Goal: Task Accomplishment & Management: Complete application form

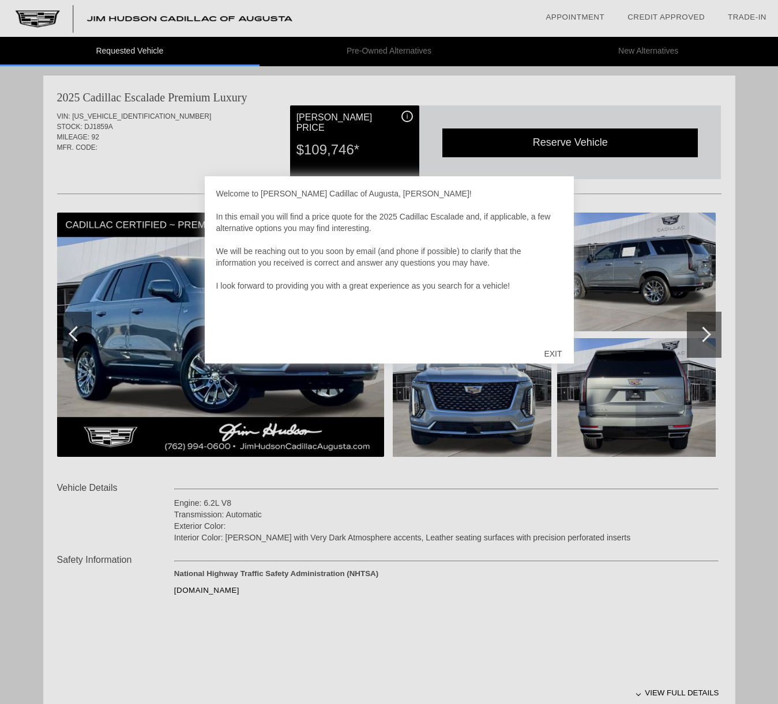
click at [553, 348] on div "EXIT" at bounding box center [552, 354] width 41 height 35
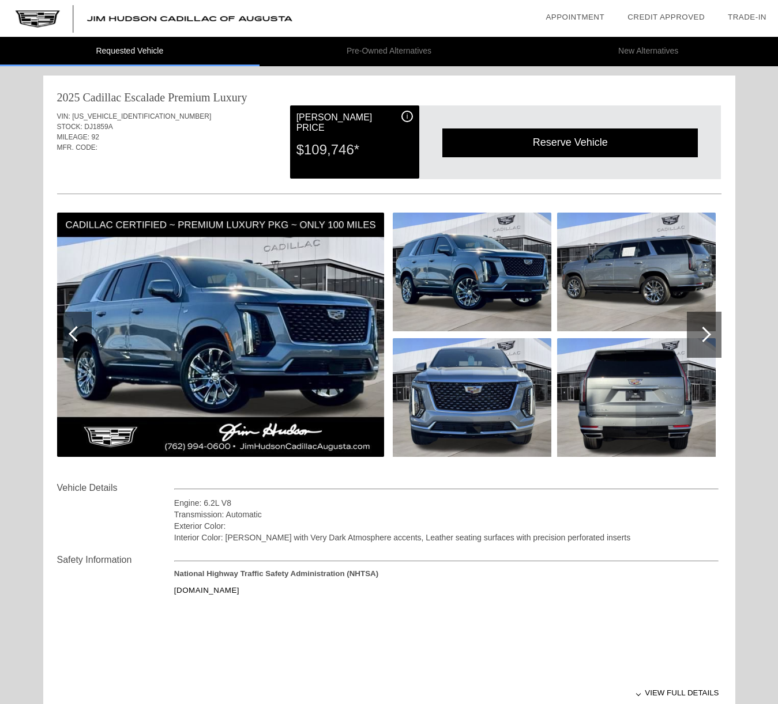
click at [706, 330] on div at bounding box center [703, 335] width 16 height 16
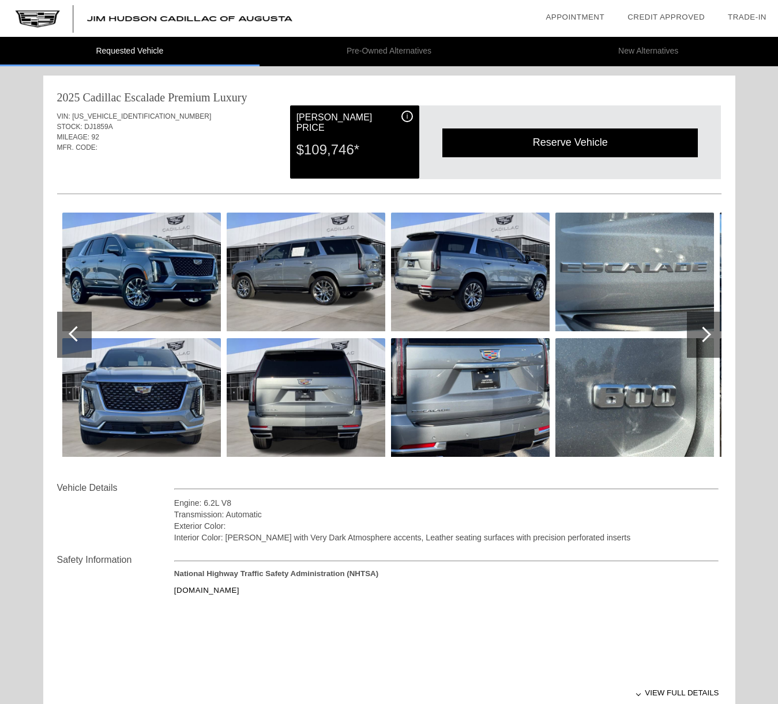
click at [706, 331] on div at bounding box center [703, 335] width 16 height 16
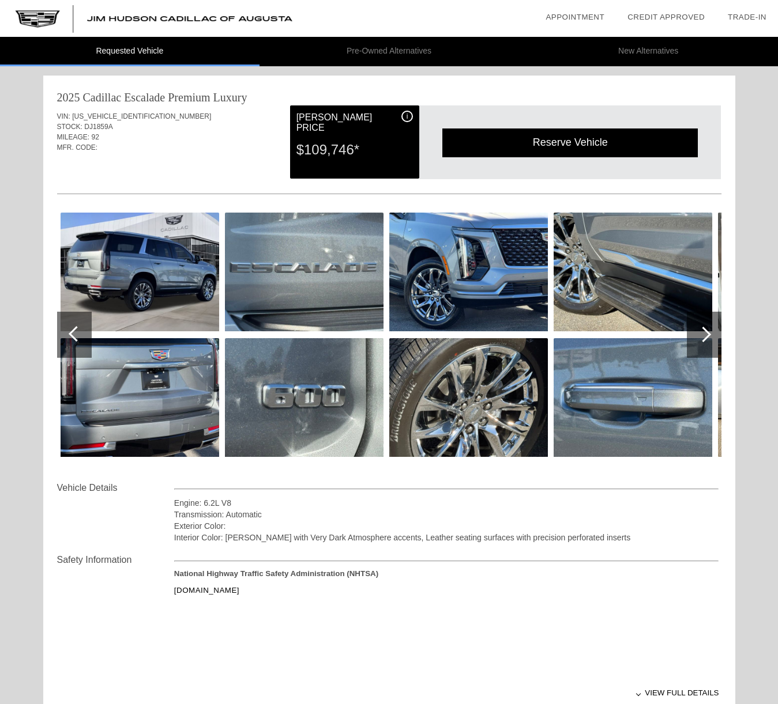
click at [706, 331] on div at bounding box center [703, 335] width 16 height 16
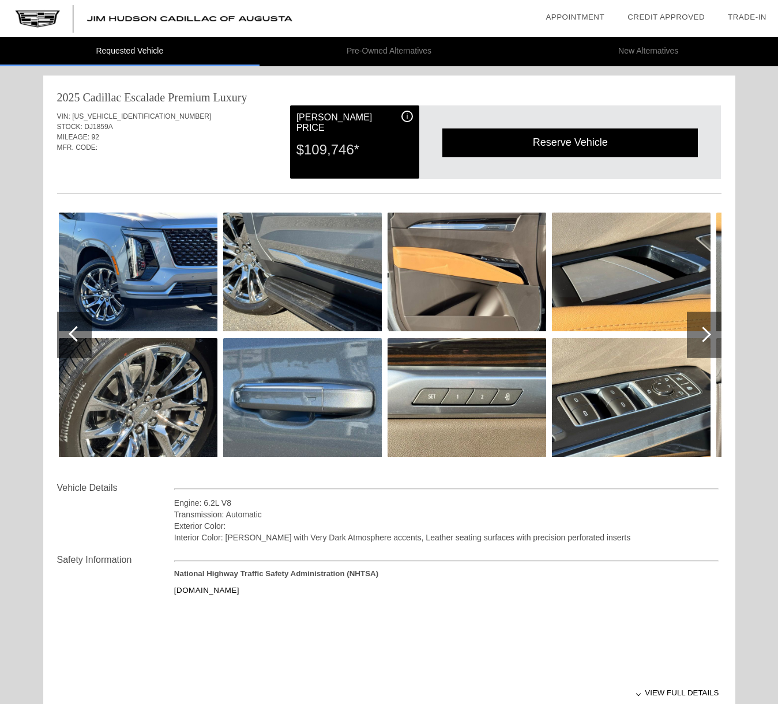
click at [640, 286] on img at bounding box center [631, 272] width 159 height 119
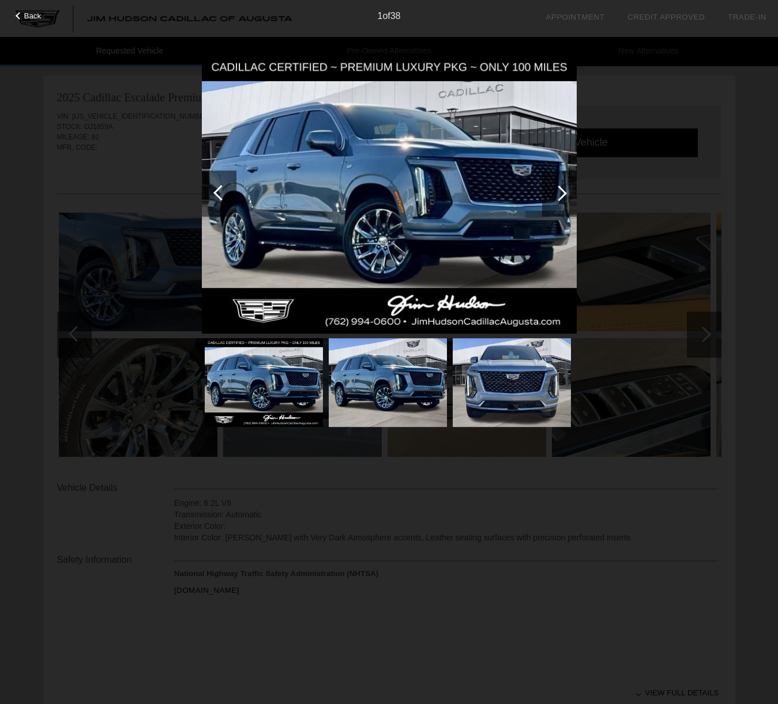
click at [703, 336] on div "Back 1 of 38" at bounding box center [389, 352] width 778 height 704
click at [432, 262] on img at bounding box center [389, 193] width 375 height 281
click at [26, 15] on span "Back" at bounding box center [32, 16] width 17 height 9
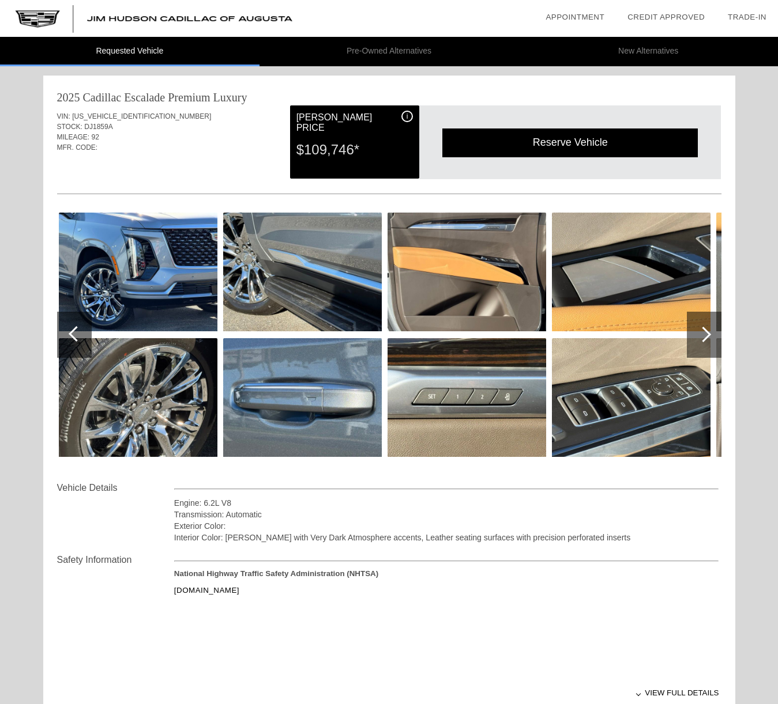
click at [704, 331] on div at bounding box center [703, 335] width 16 height 16
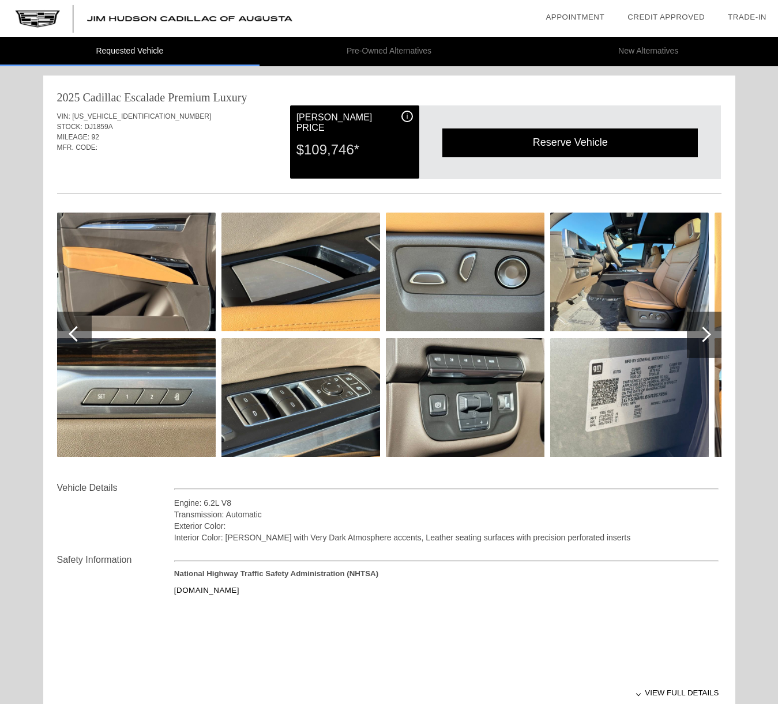
click at [704, 331] on div at bounding box center [703, 335] width 16 height 16
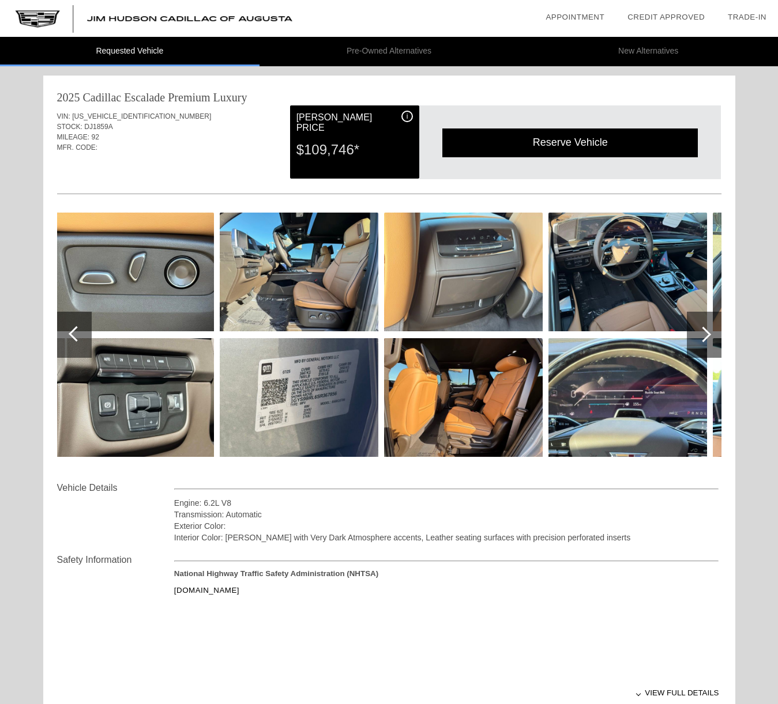
click at [704, 331] on div at bounding box center [703, 335] width 16 height 16
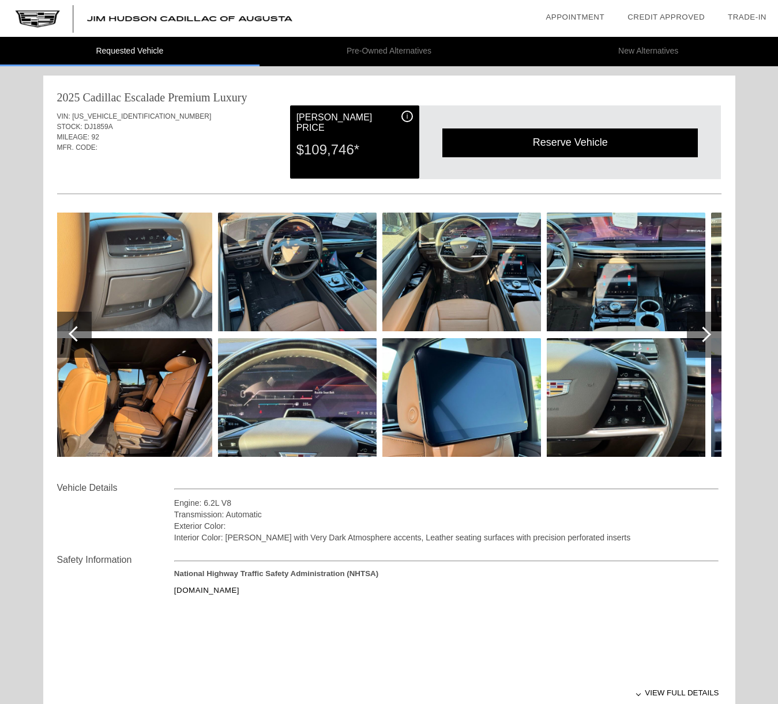
click at [703, 331] on div at bounding box center [703, 335] width 16 height 16
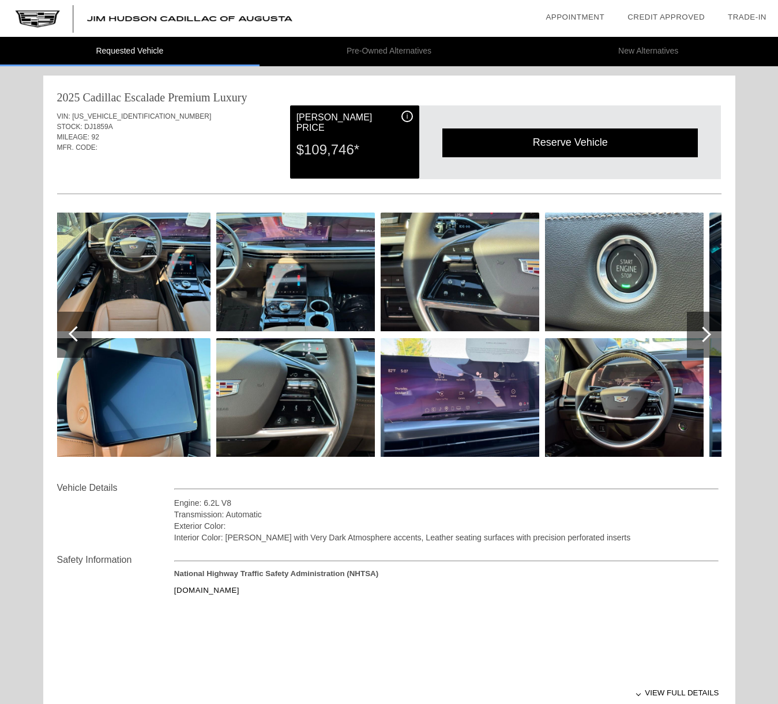
click at [703, 331] on div at bounding box center [703, 335] width 16 height 16
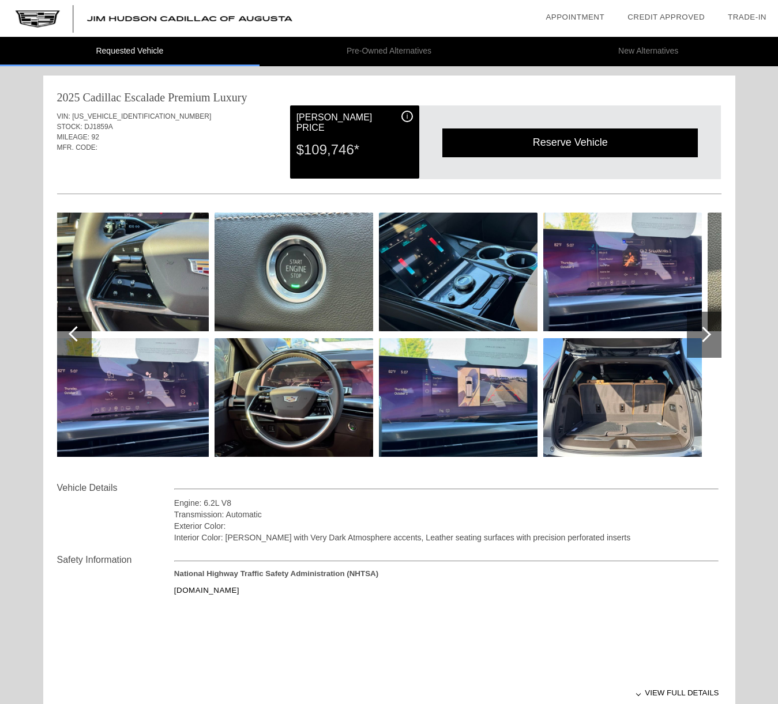
click at [703, 331] on div at bounding box center [703, 335] width 16 height 16
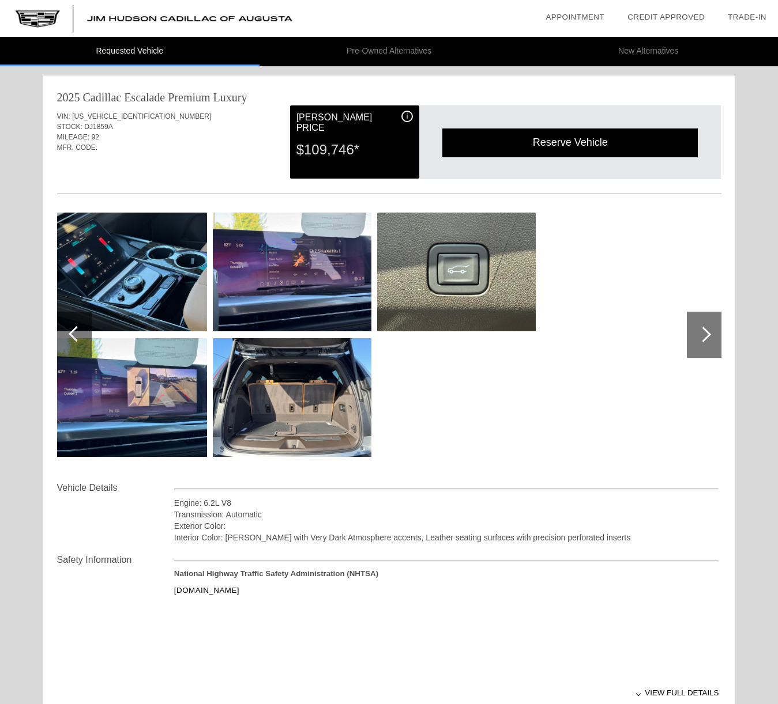
click at [703, 331] on div at bounding box center [703, 335] width 16 height 16
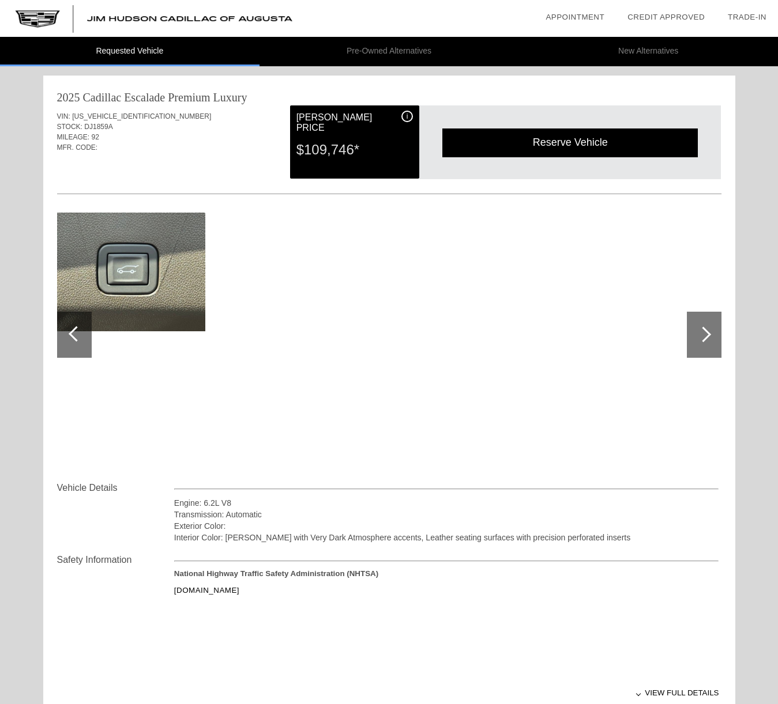
click at [703, 331] on div at bounding box center [703, 335] width 16 height 16
click at [77, 331] on div at bounding box center [77, 334] width 16 height 16
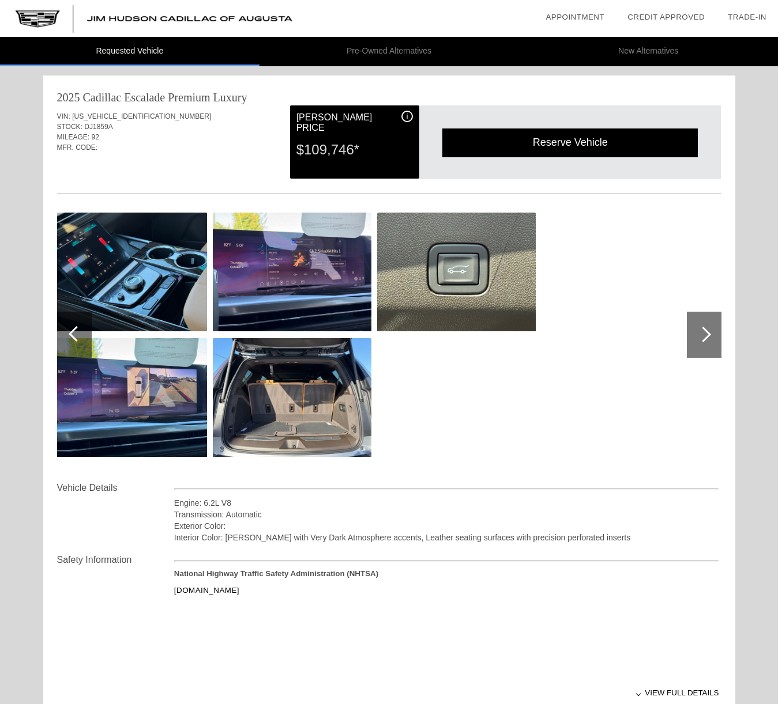
click at [77, 331] on div at bounding box center [77, 334] width 16 height 16
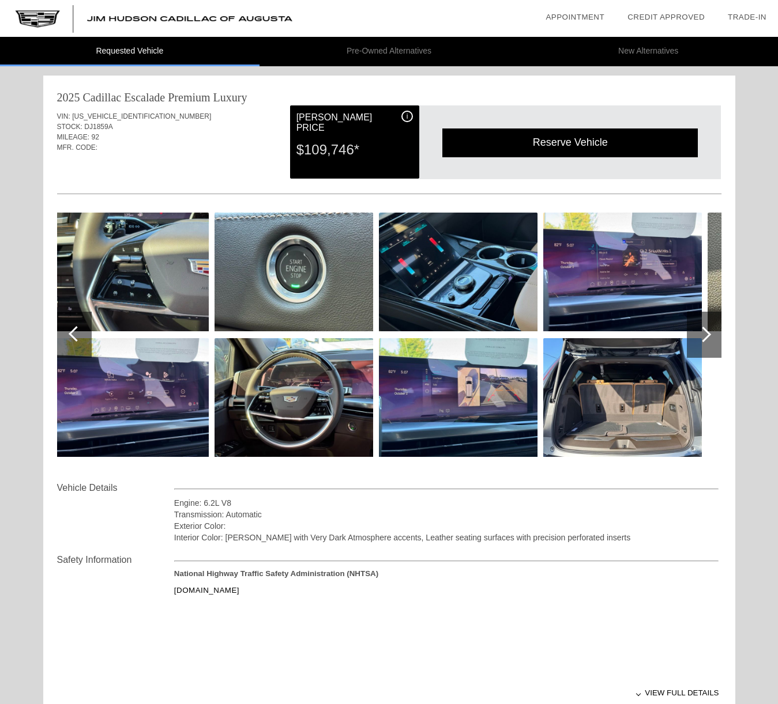
click at [77, 333] on div at bounding box center [77, 334] width 16 height 16
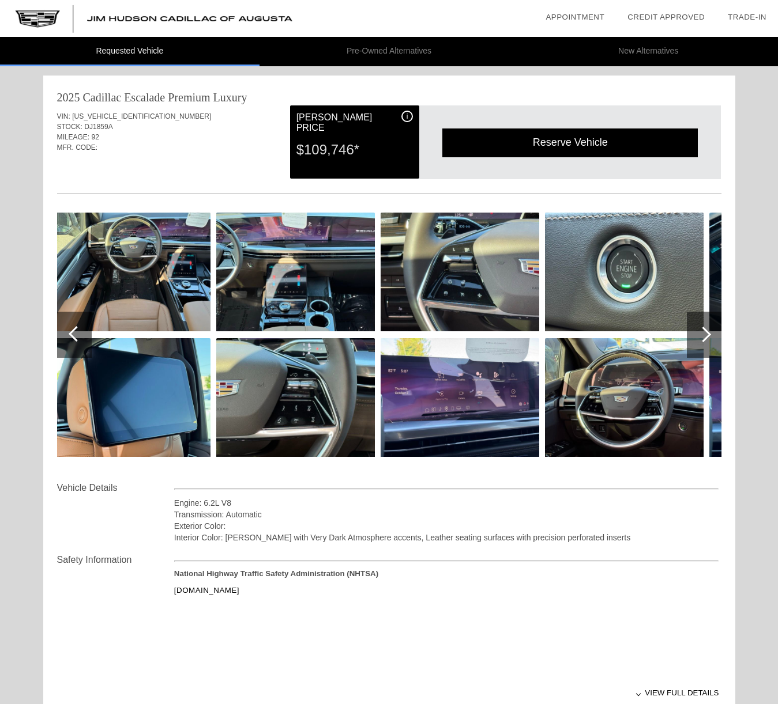
click at [76, 333] on div at bounding box center [77, 334] width 16 height 16
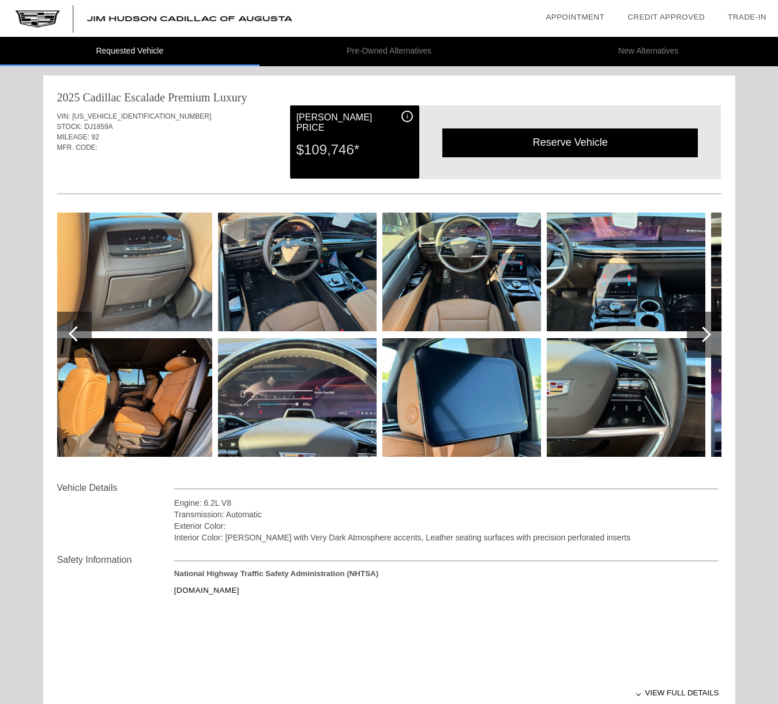
click at [76, 333] on div at bounding box center [77, 334] width 16 height 16
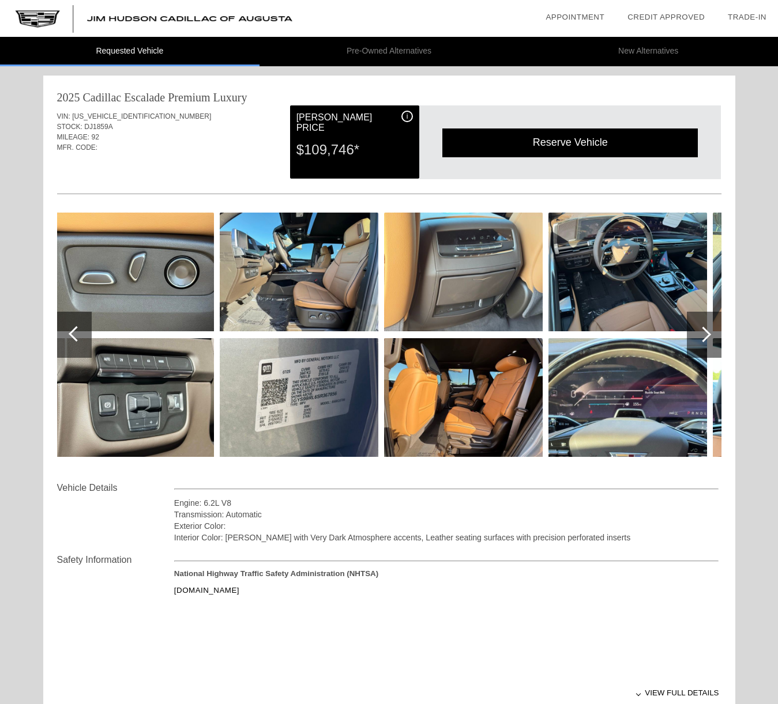
click at [76, 333] on div at bounding box center [77, 334] width 16 height 16
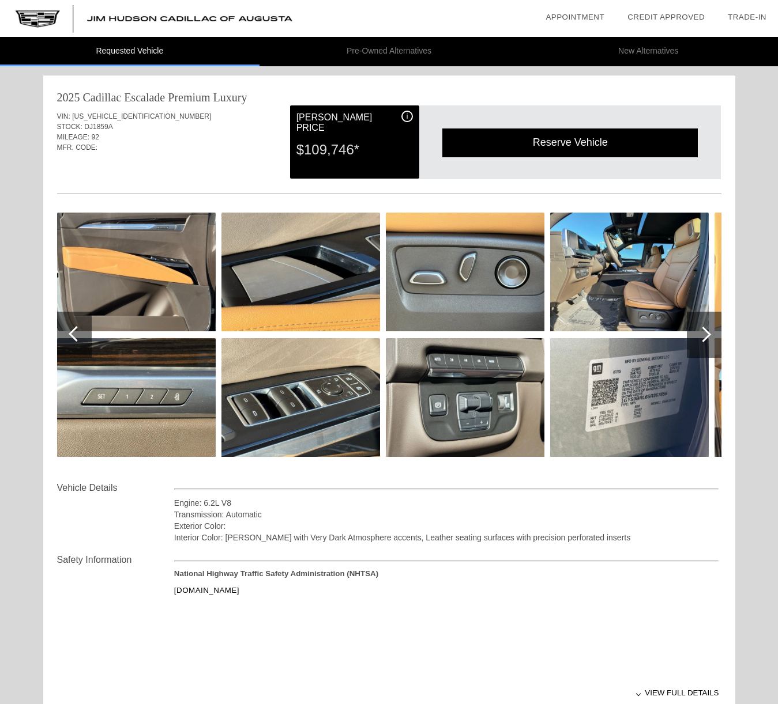
click at [76, 333] on div at bounding box center [77, 334] width 16 height 16
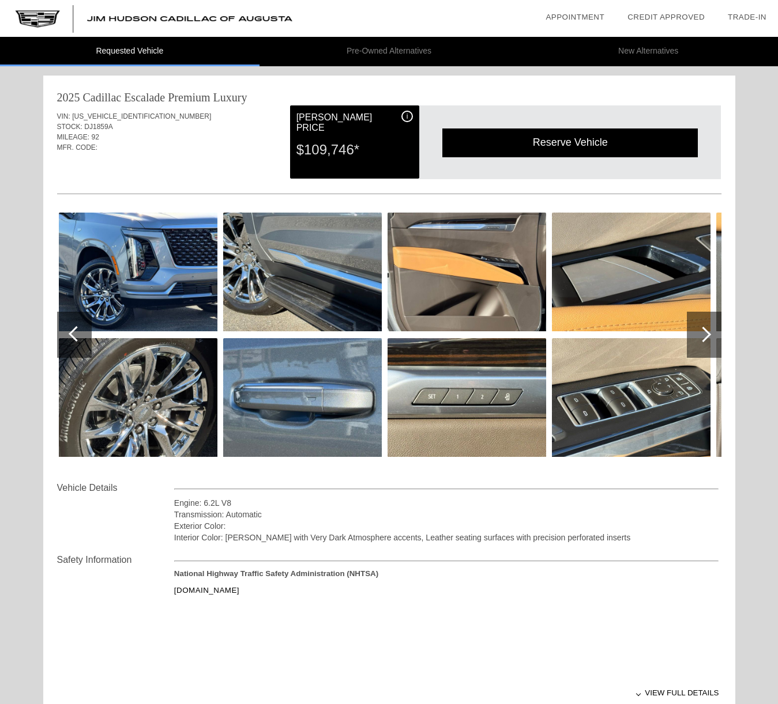
click at [76, 333] on div at bounding box center [77, 334] width 16 height 16
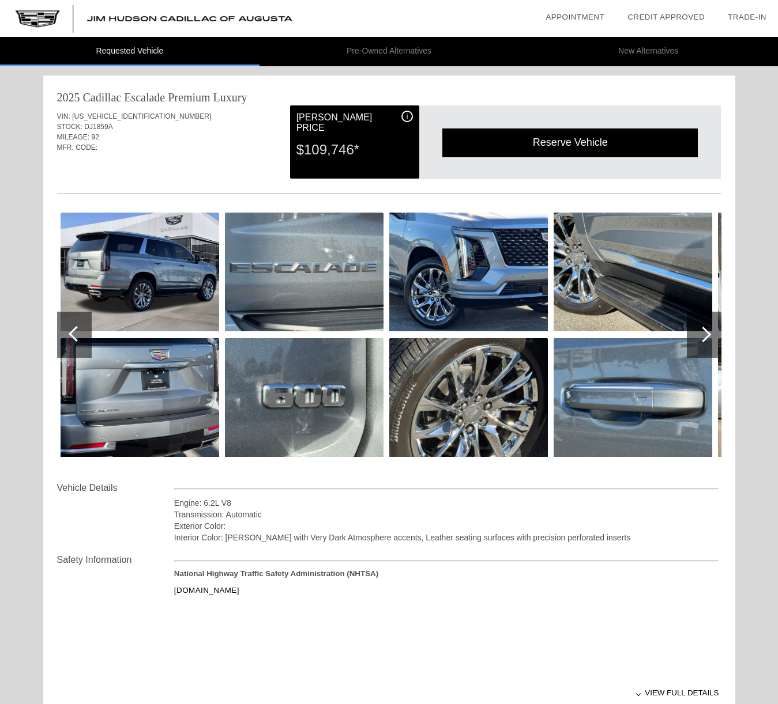
click at [76, 333] on div at bounding box center [77, 334] width 16 height 16
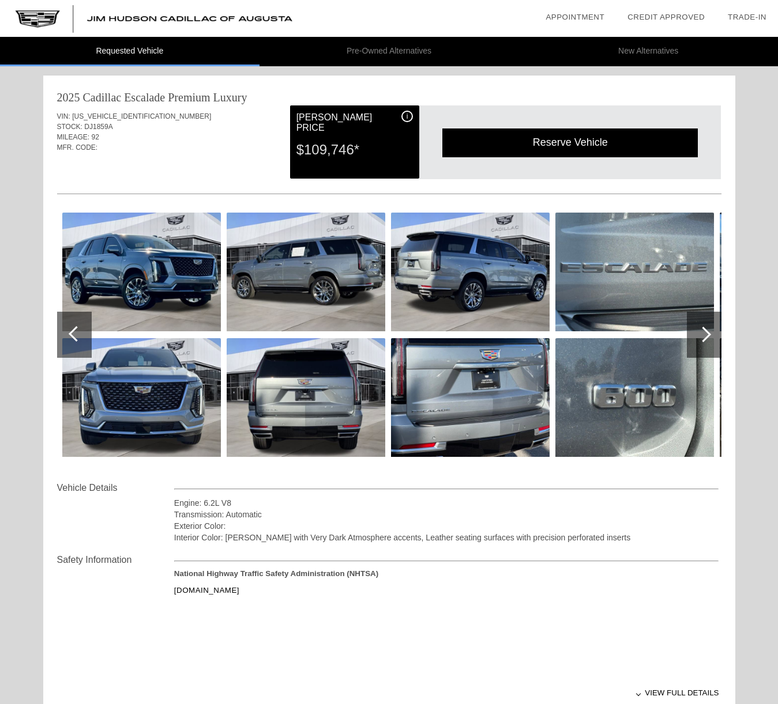
click at [76, 333] on div at bounding box center [77, 334] width 16 height 16
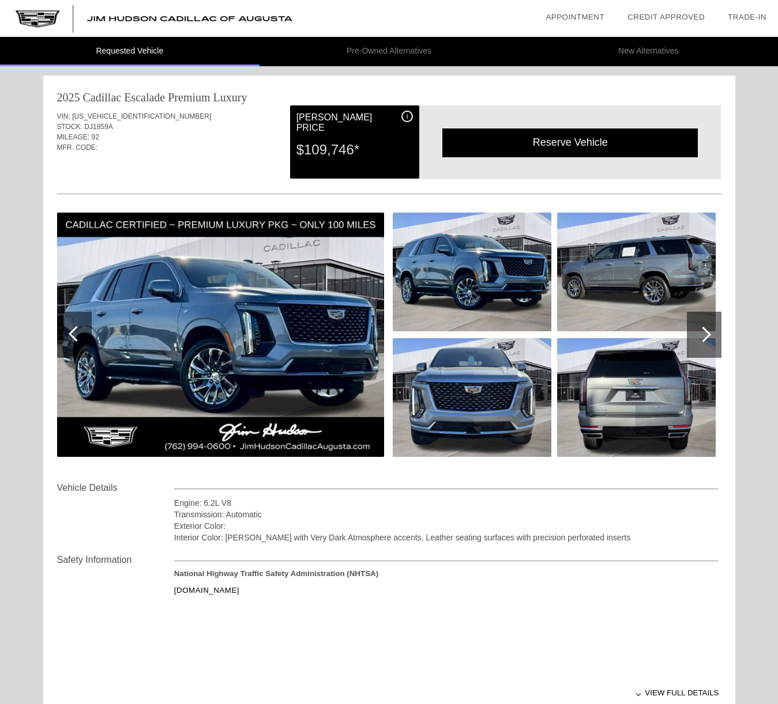
click at [76, 333] on div at bounding box center [77, 334] width 16 height 16
click at [287, 376] on img at bounding box center [220, 335] width 327 height 244
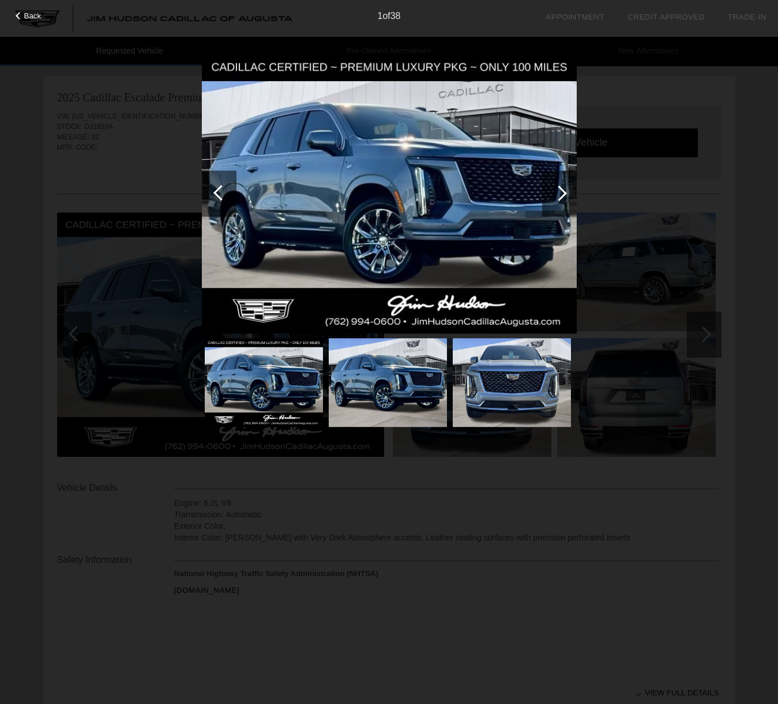
click at [371, 229] on img at bounding box center [389, 193] width 375 height 281
click at [558, 190] on div at bounding box center [559, 194] width 16 height 16
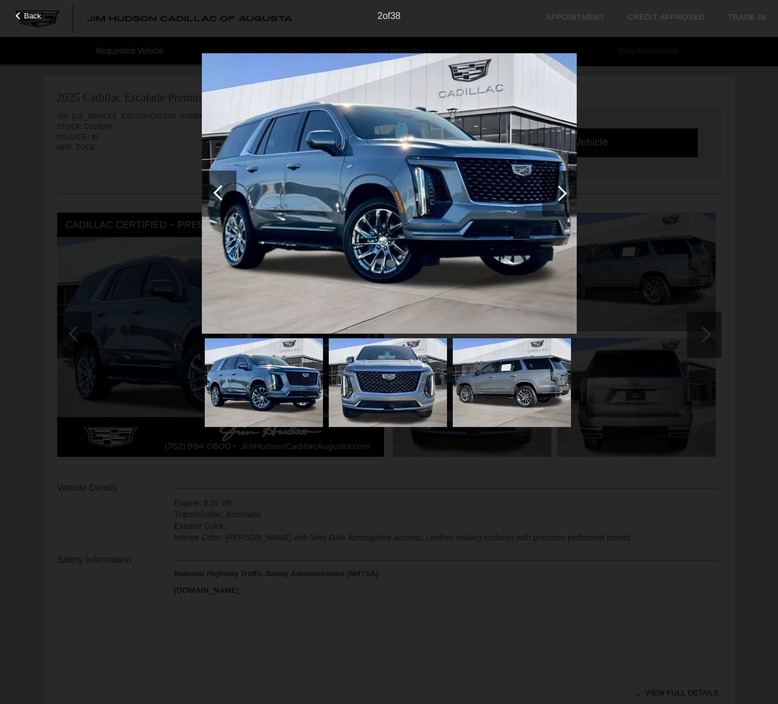
click at [560, 190] on div at bounding box center [559, 194] width 16 height 16
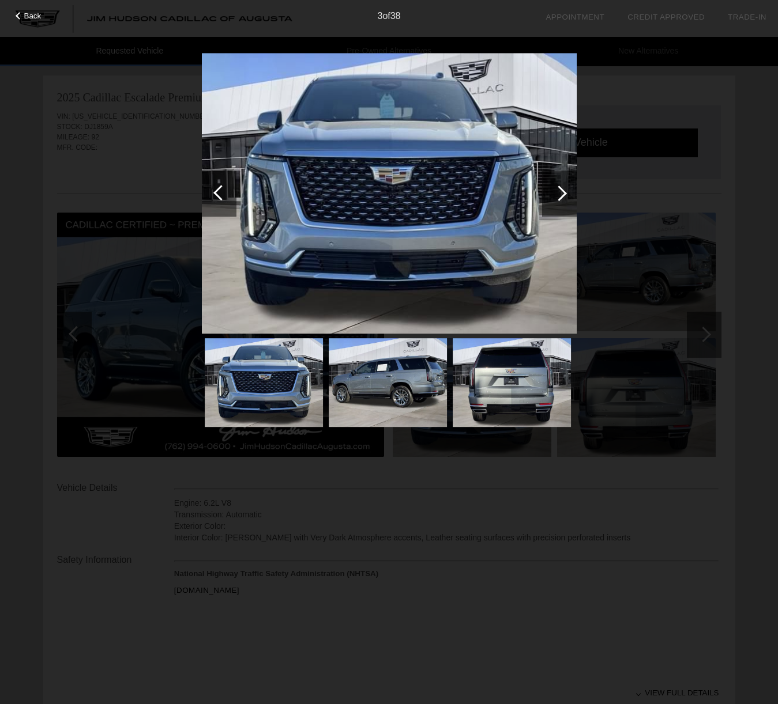
click at [560, 190] on div at bounding box center [559, 194] width 16 height 16
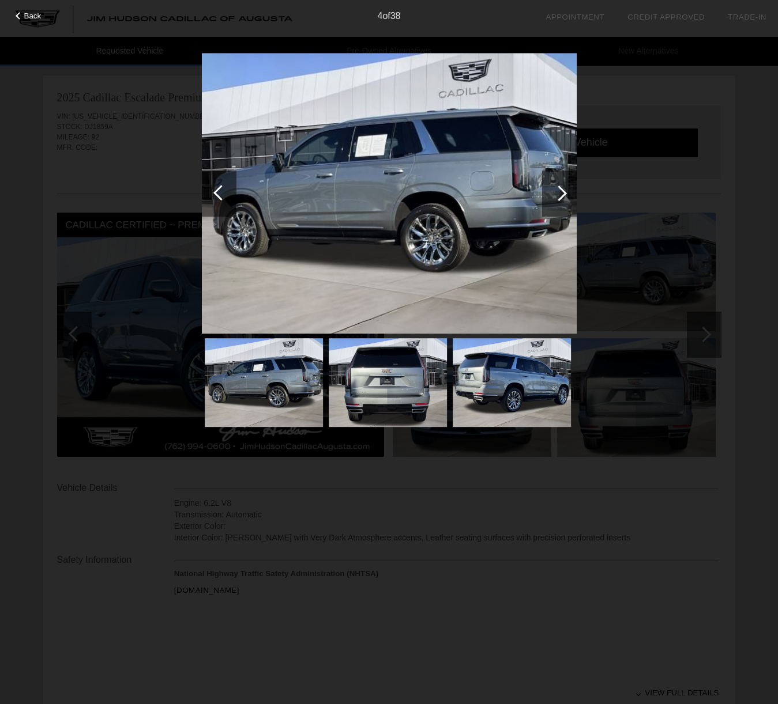
click at [561, 189] on div at bounding box center [559, 194] width 16 height 16
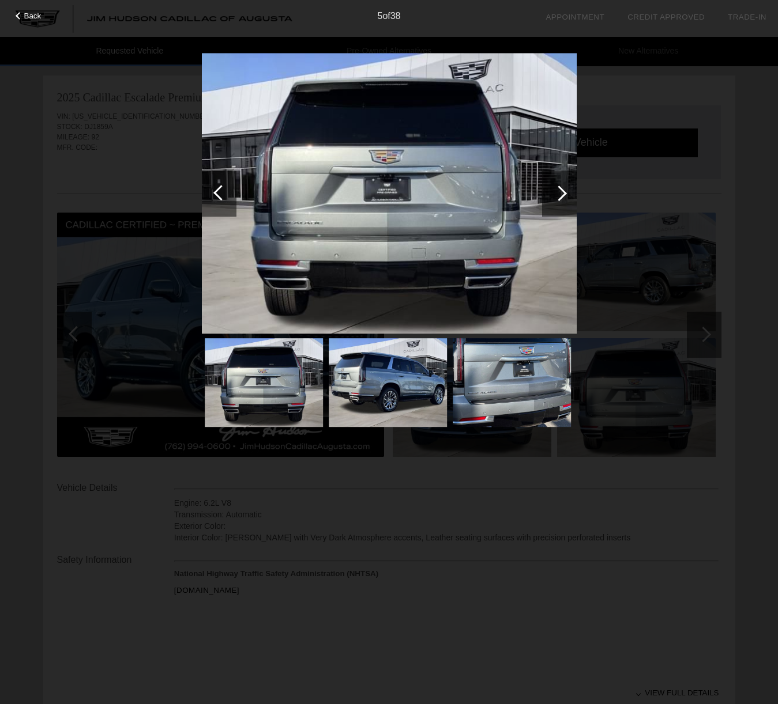
click at [561, 189] on div at bounding box center [559, 194] width 16 height 16
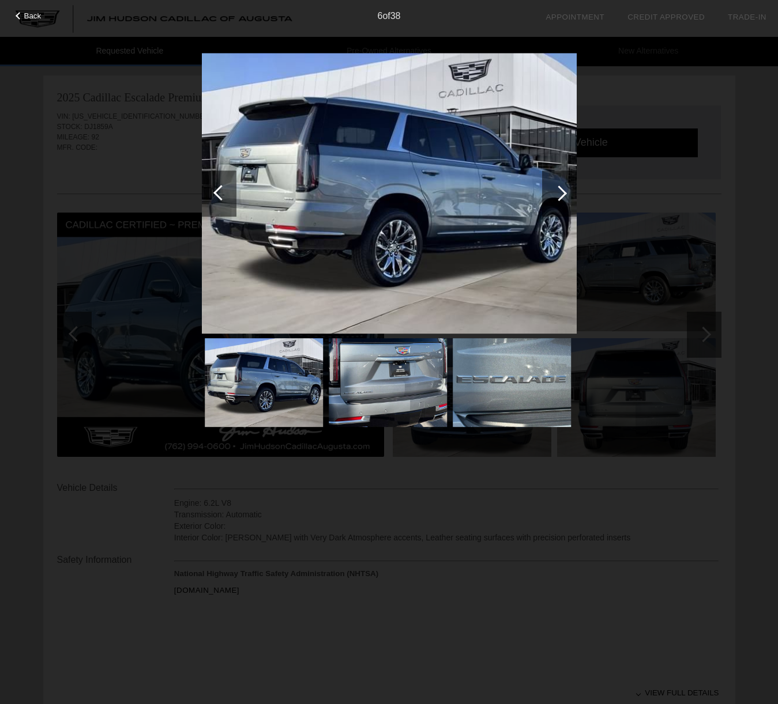
click at [561, 189] on div at bounding box center [559, 194] width 16 height 16
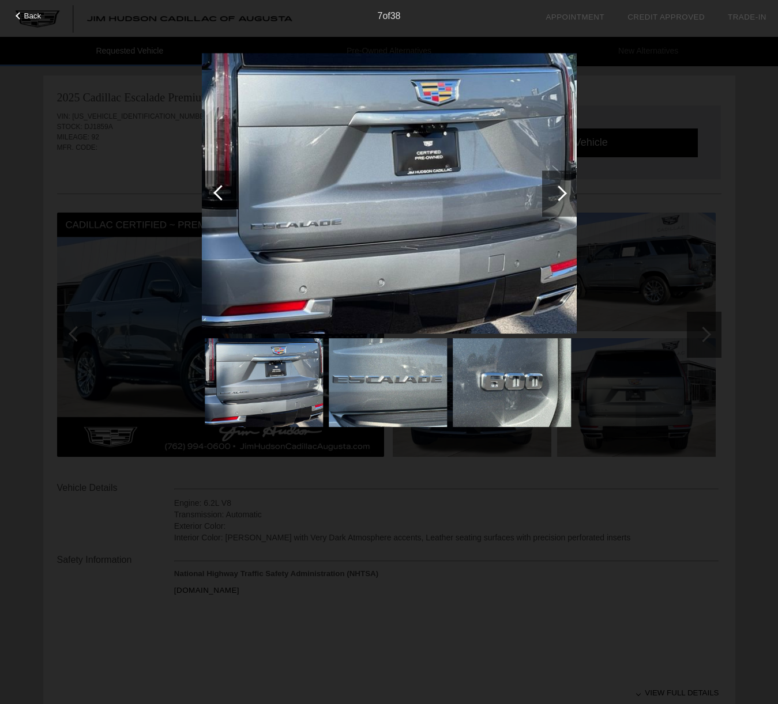
click at [561, 189] on div at bounding box center [559, 194] width 16 height 16
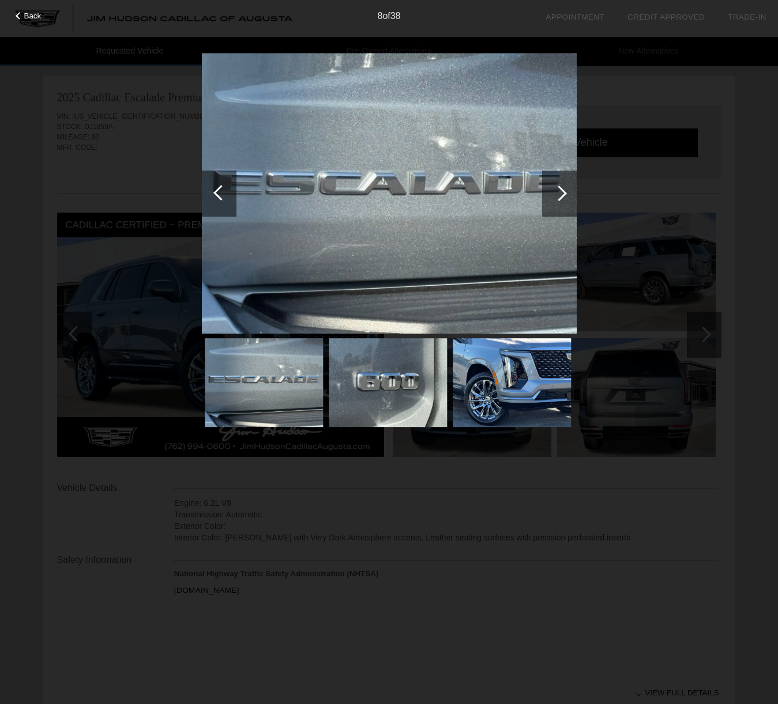
click at [561, 189] on div at bounding box center [559, 194] width 16 height 16
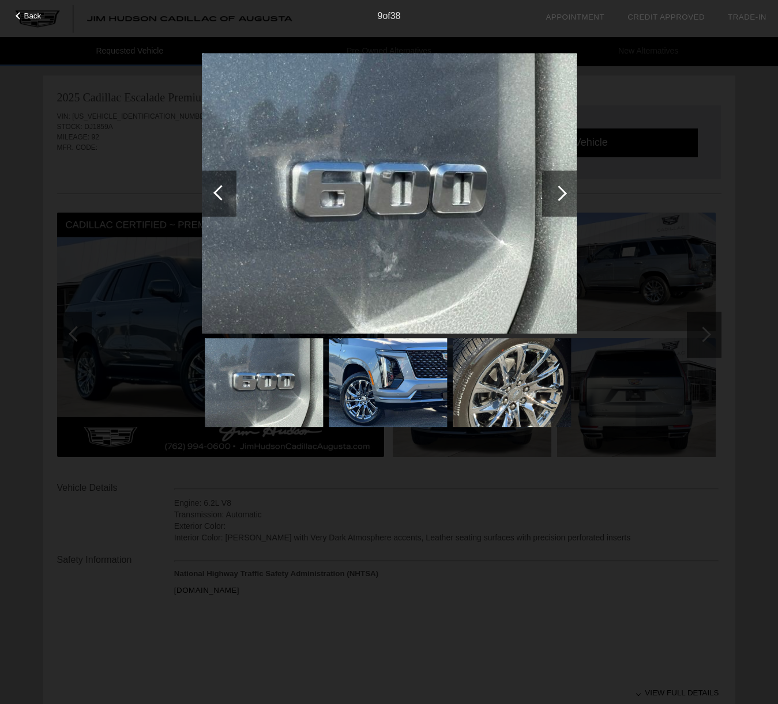
click at [561, 189] on div at bounding box center [559, 194] width 16 height 16
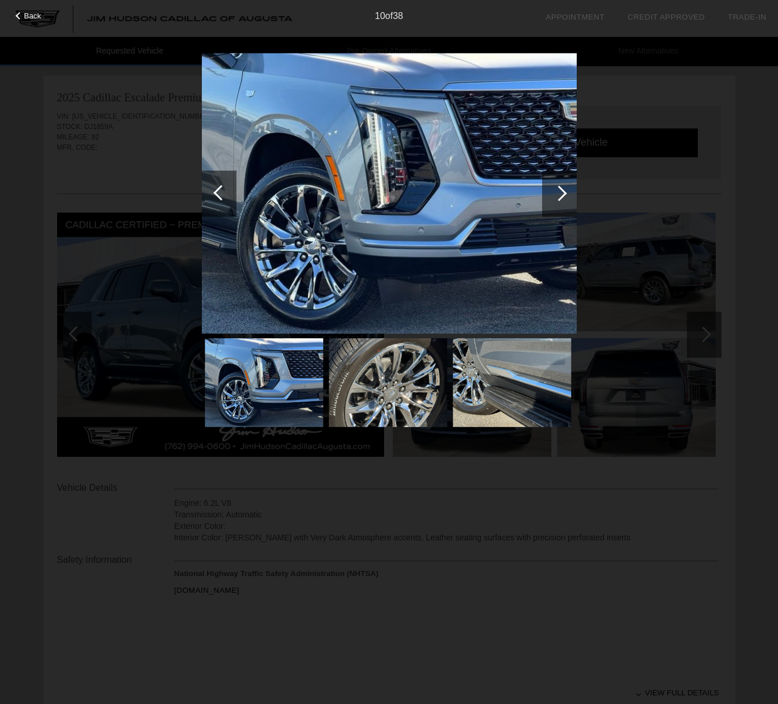
click at [561, 189] on div at bounding box center [559, 194] width 16 height 16
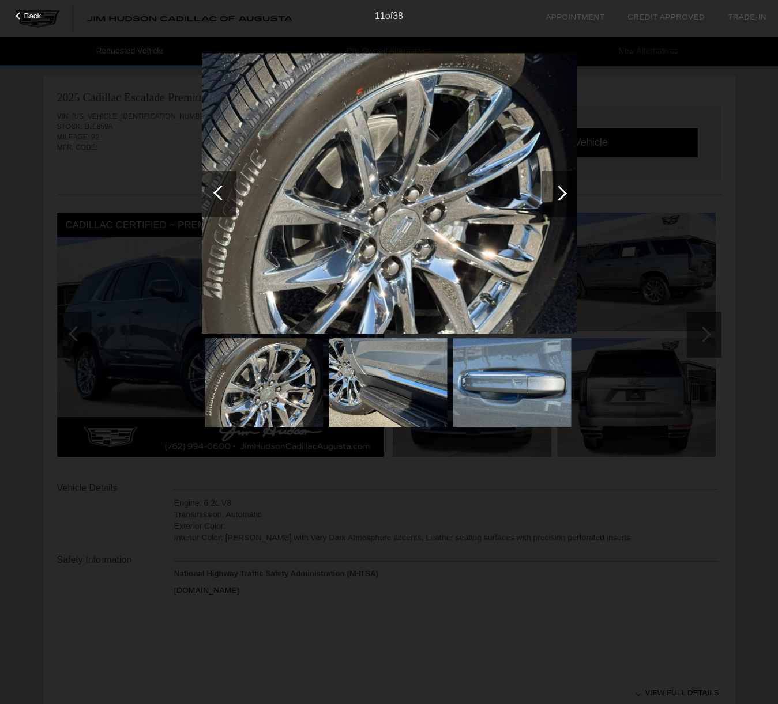
click at [561, 189] on div at bounding box center [559, 194] width 16 height 16
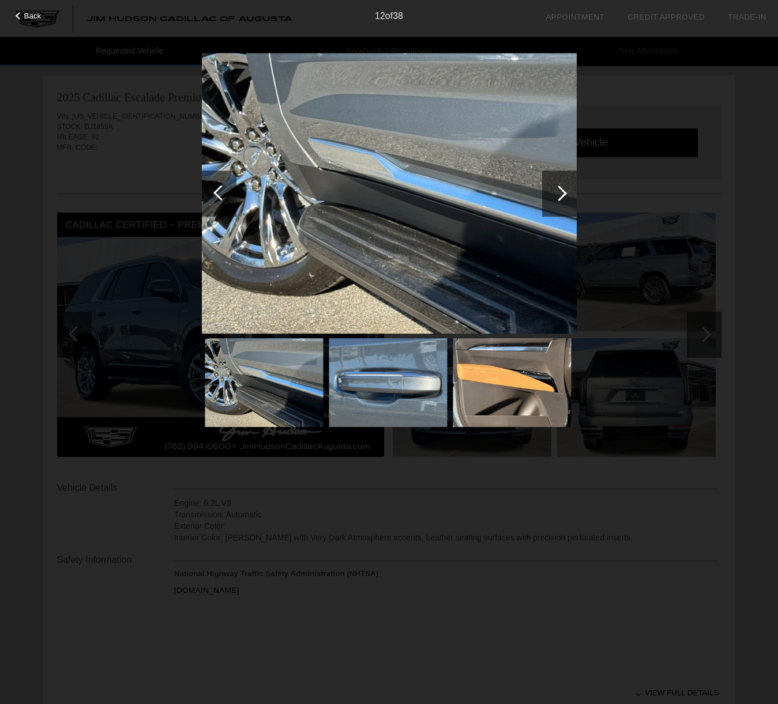
click at [561, 189] on div at bounding box center [559, 194] width 16 height 16
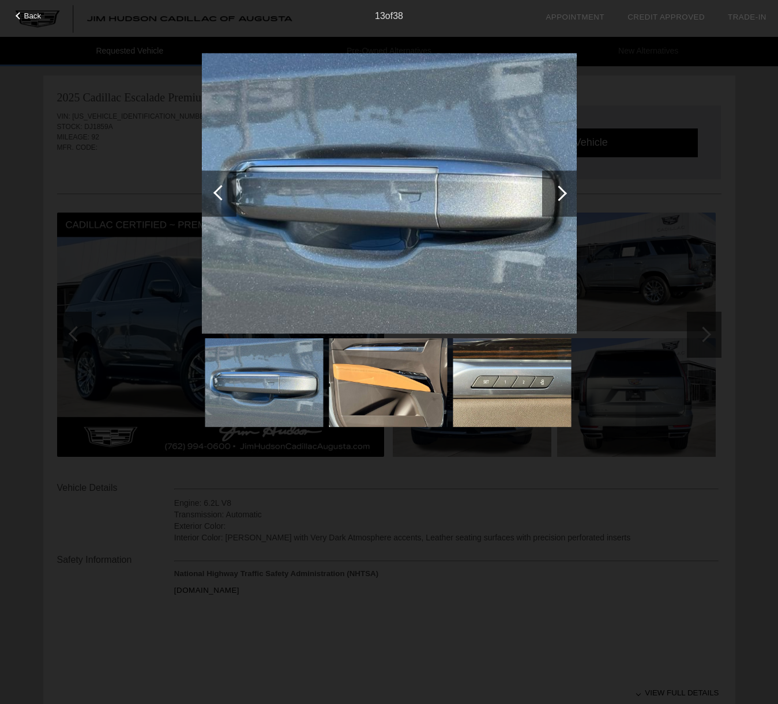
click at [561, 188] on div at bounding box center [559, 194] width 16 height 16
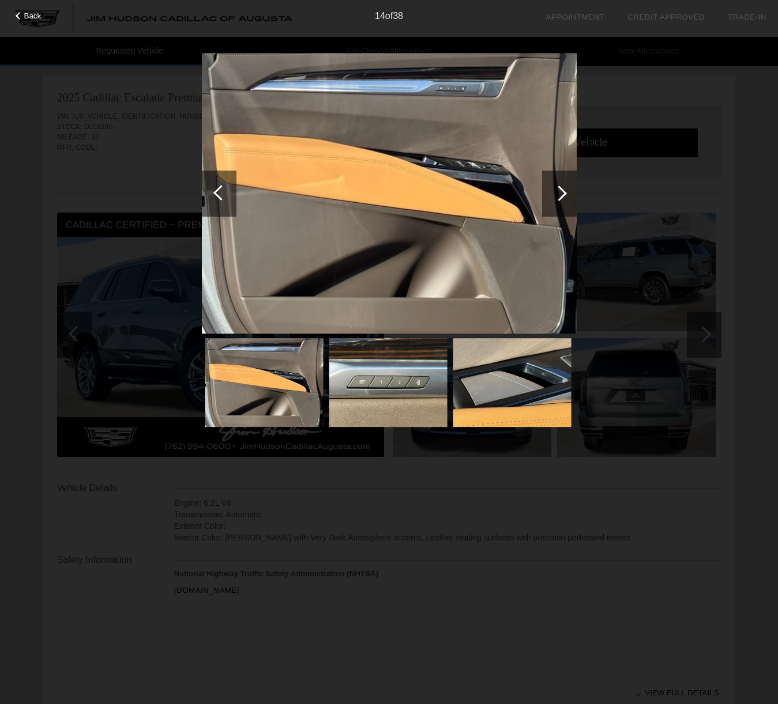
click at [561, 188] on div at bounding box center [559, 194] width 16 height 16
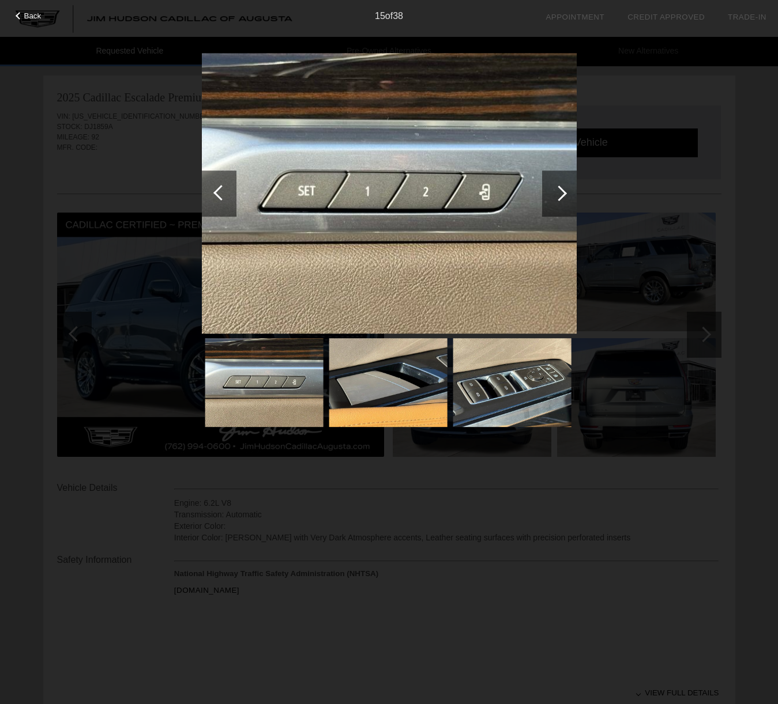
click at [561, 188] on div at bounding box center [559, 194] width 16 height 16
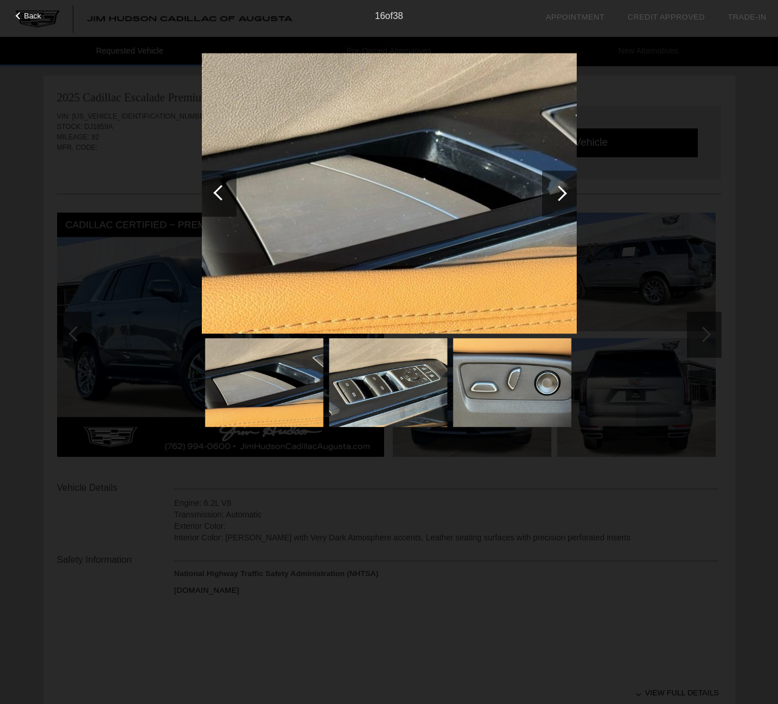
click at [561, 188] on div at bounding box center [559, 194] width 16 height 16
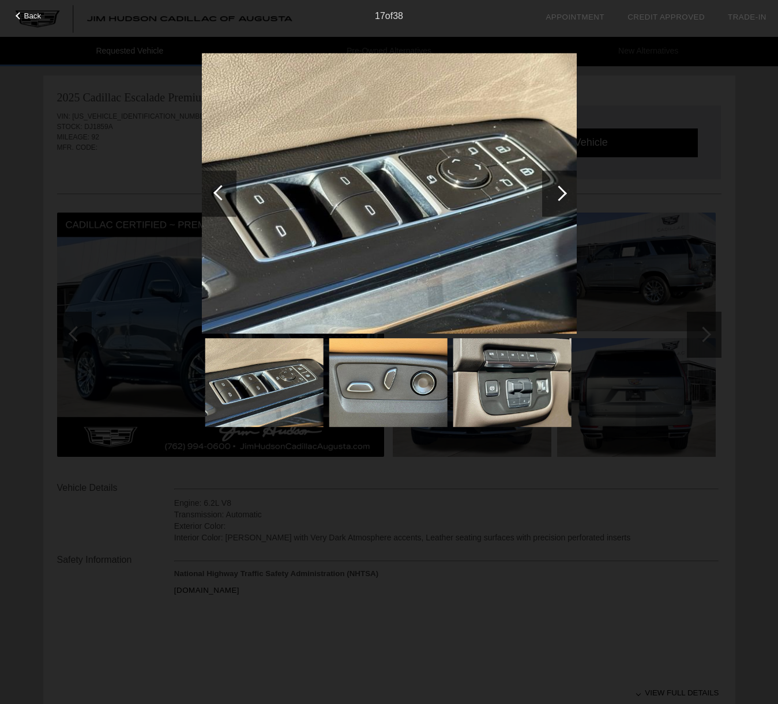
click at [561, 188] on div at bounding box center [559, 194] width 16 height 16
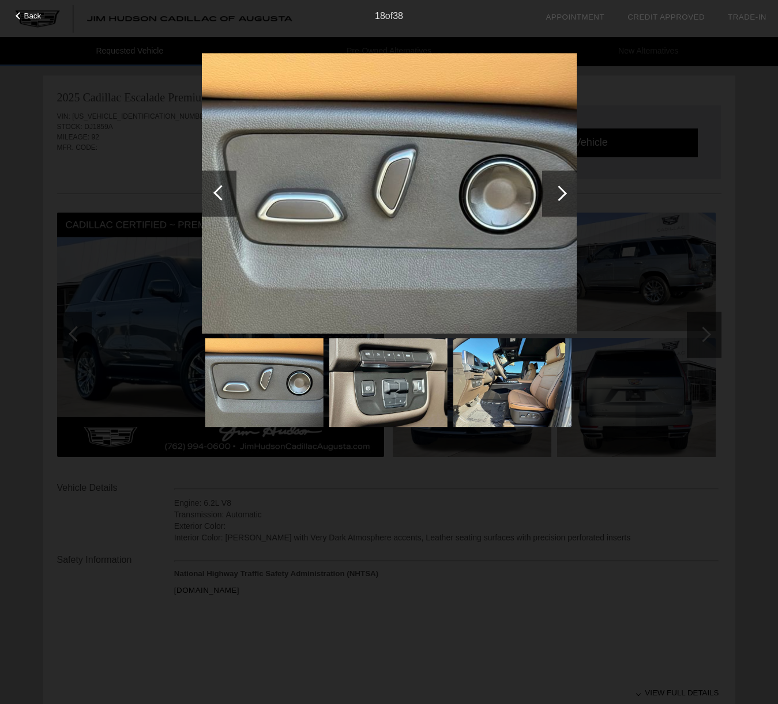
click at [561, 188] on div at bounding box center [559, 194] width 16 height 16
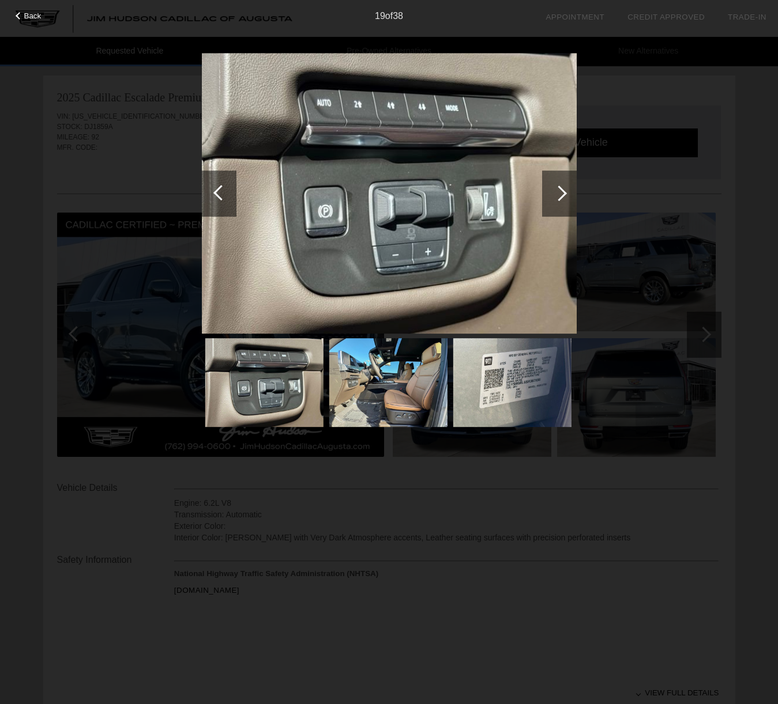
click at [560, 189] on div at bounding box center [559, 194] width 16 height 16
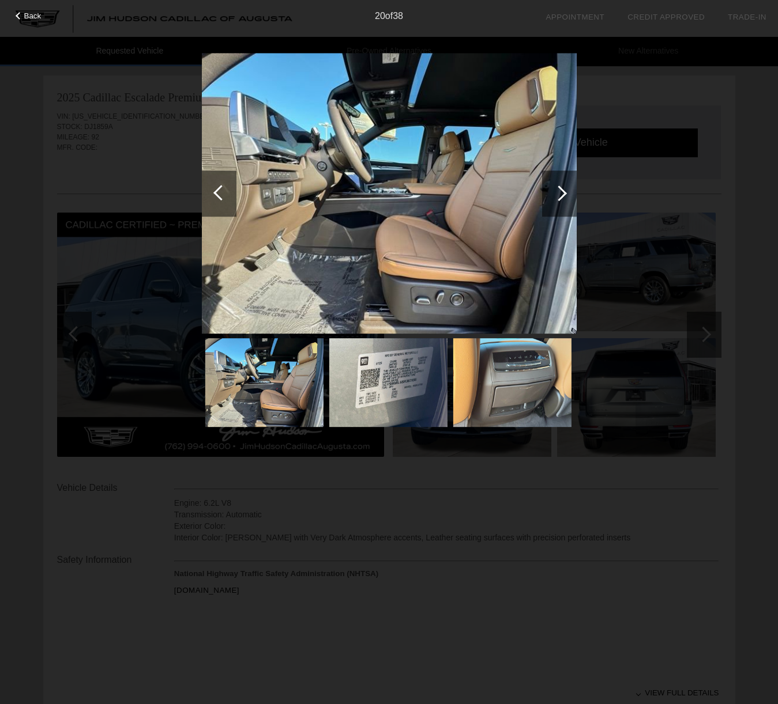
click at [562, 190] on div at bounding box center [559, 194] width 16 height 16
